Goal: Navigation & Orientation: Understand site structure

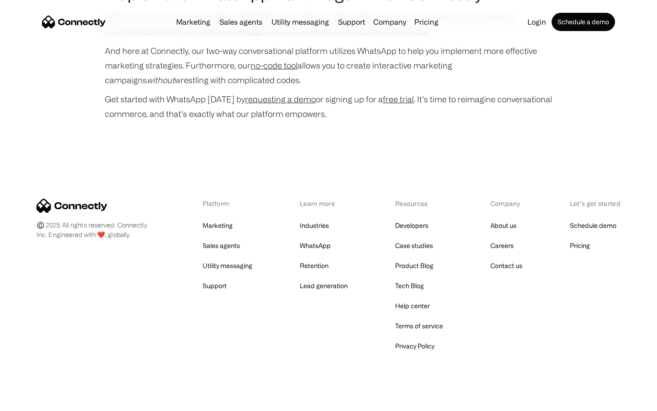
scroll to position [4386, 0]
